Goal: Task Accomplishment & Management: Manage account settings

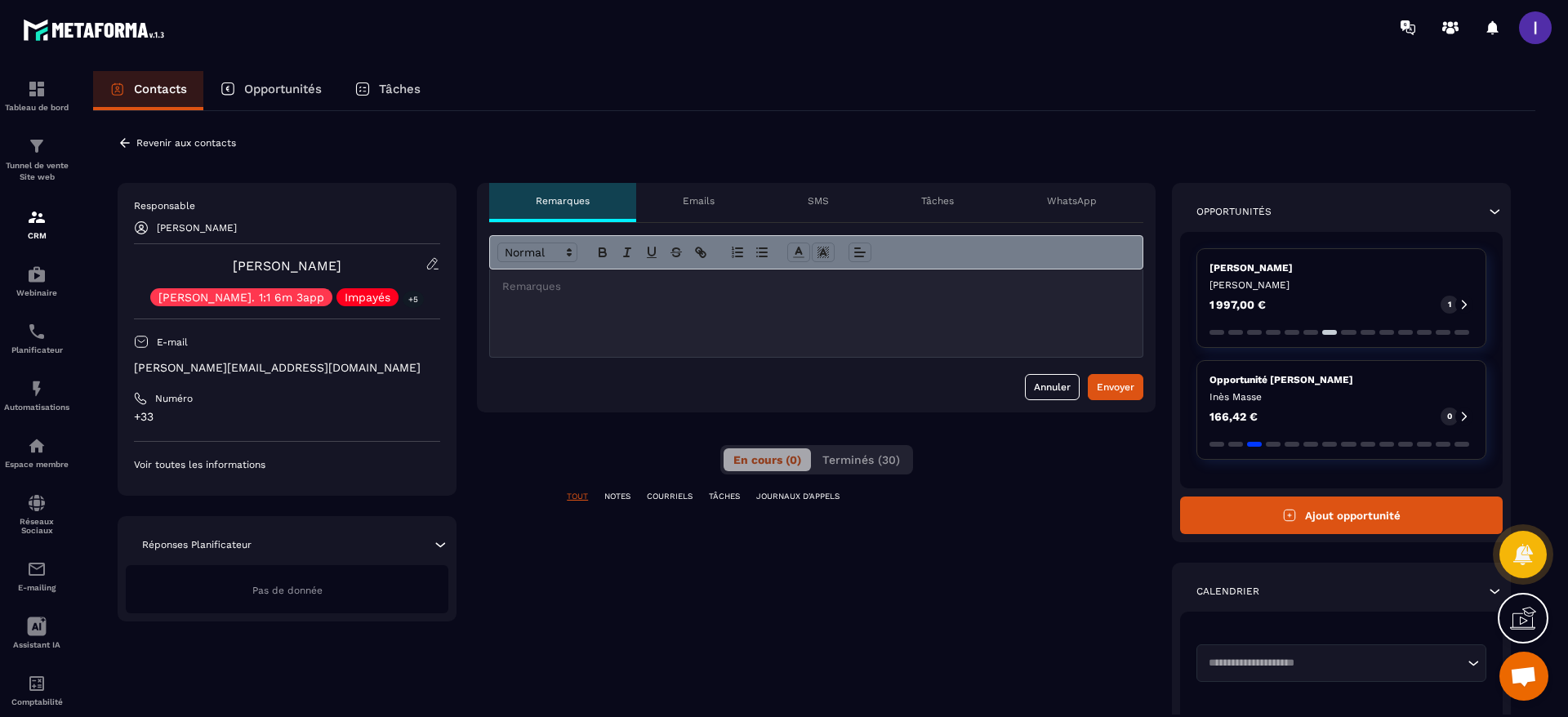
scroll to position [1272, 0]
click at [122, 140] on icon at bounding box center [125, 142] width 10 height 9
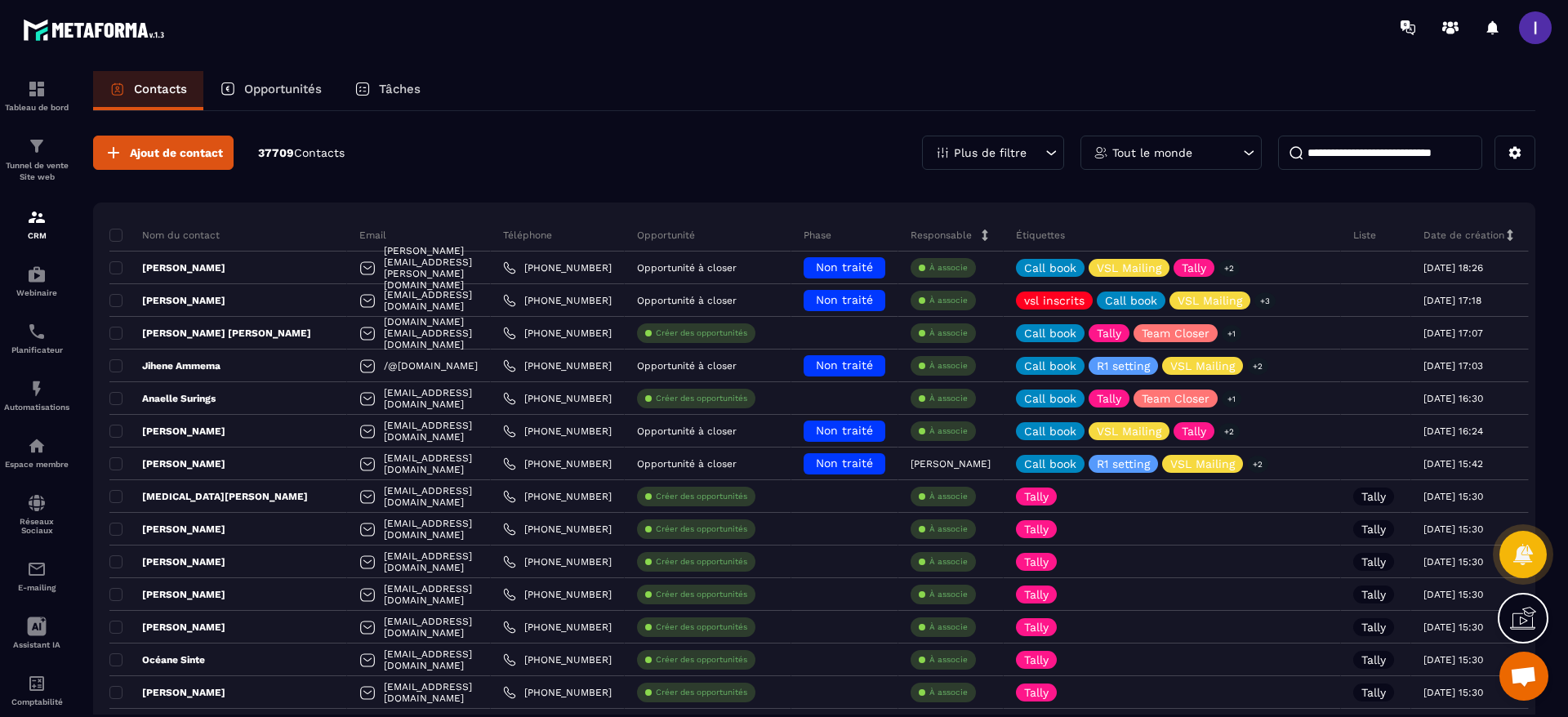
click at [299, 96] on div "Opportunités" at bounding box center [271, 90] width 135 height 39
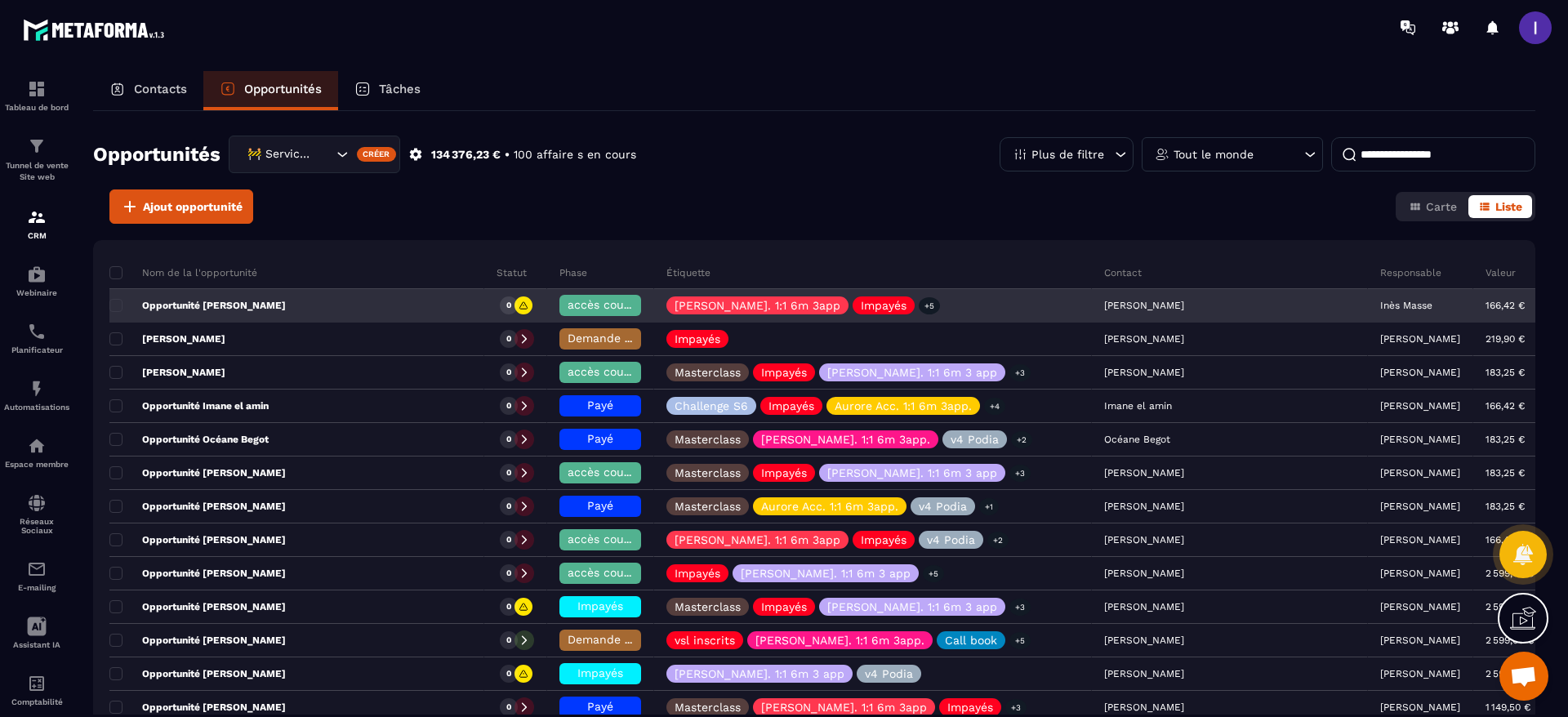
click at [1380, 304] on p "Inès Masse" at bounding box center [1406, 306] width 52 height 12
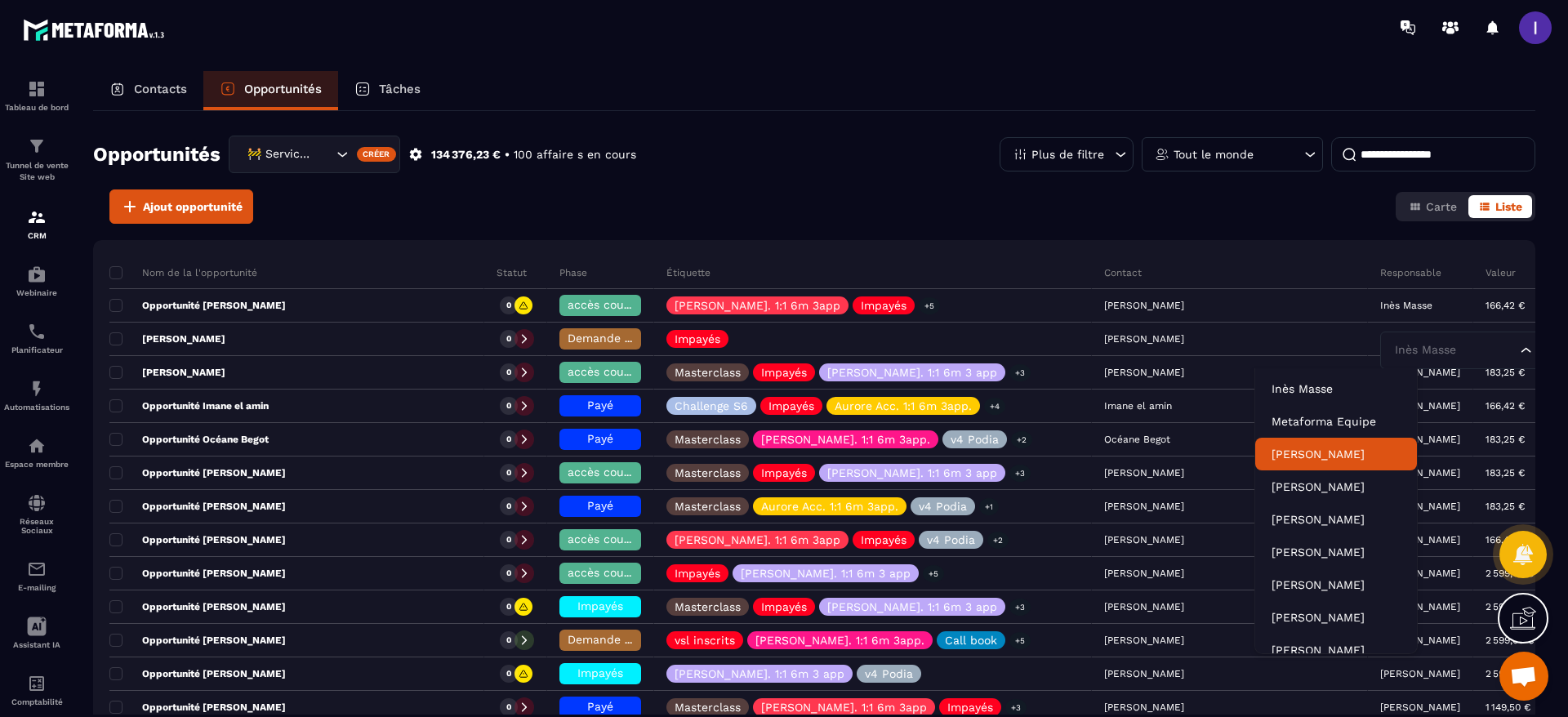
click at [1297, 455] on p "[PERSON_NAME]" at bounding box center [1335, 454] width 129 height 16
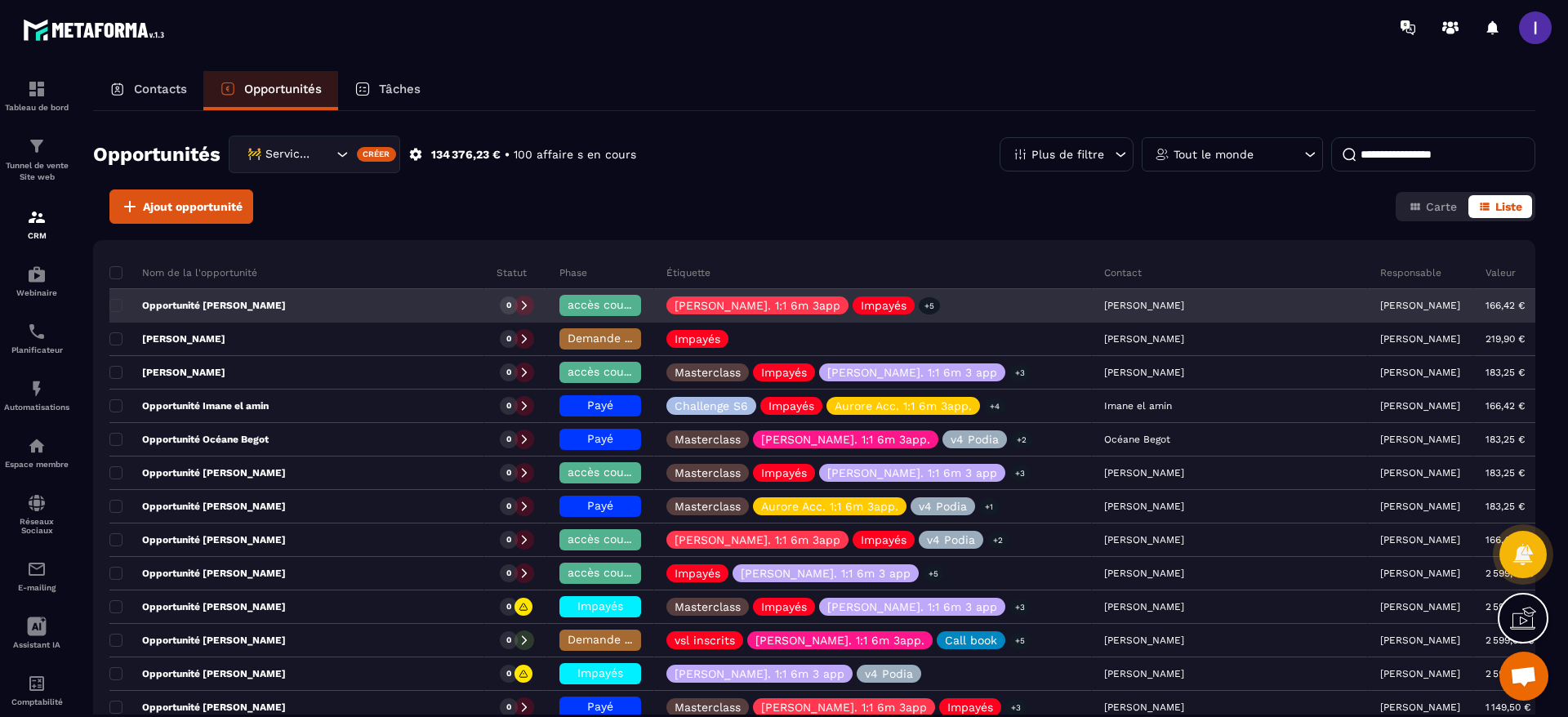
click at [534, 298] on div at bounding box center [524, 306] width 19 height 19
